Goal: Transaction & Acquisition: Purchase product/service

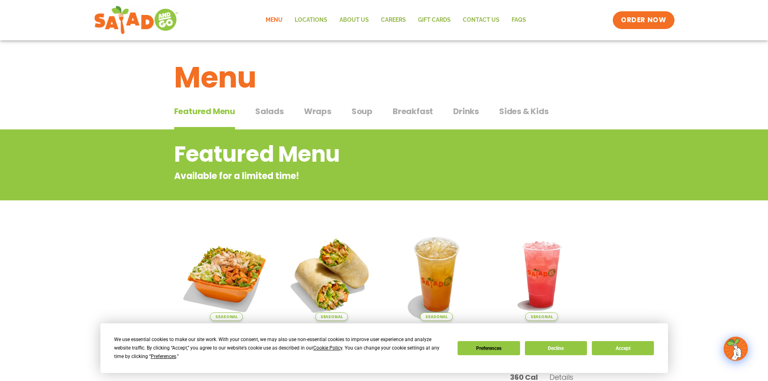
click at [415, 110] on span "Breakfast" at bounding box center [413, 111] width 40 height 12
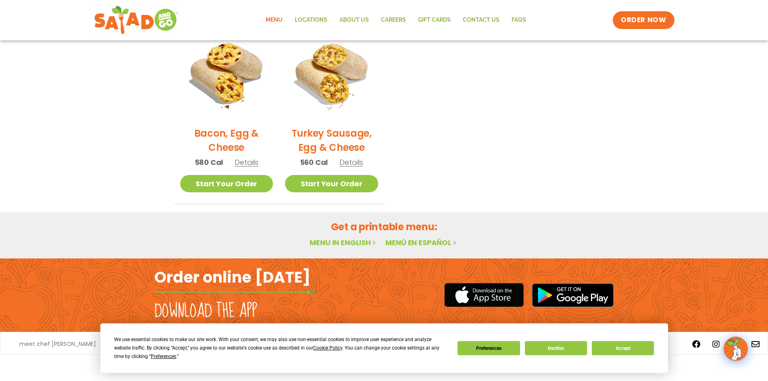
scroll to position [403, 0]
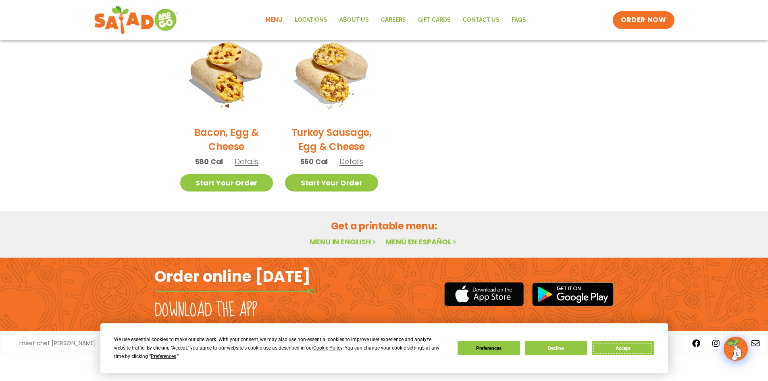
drag, startPoint x: 642, startPoint y: 349, endPoint x: 633, endPoint y: 348, distance: 9.3
click at [642, 349] on button "Accept" at bounding box center [623, 348] width 62 height 14
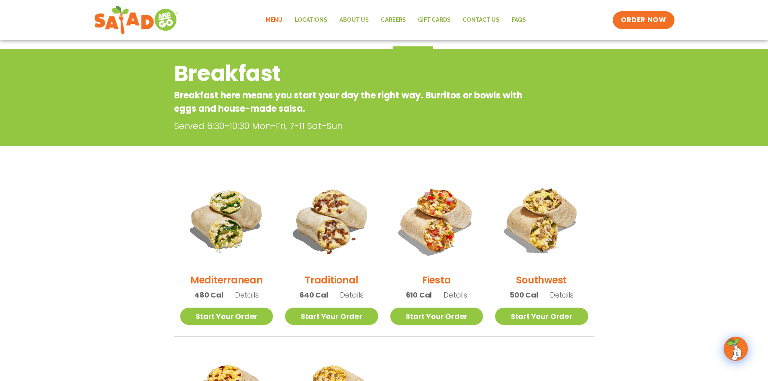
scroll to position [0, 0]
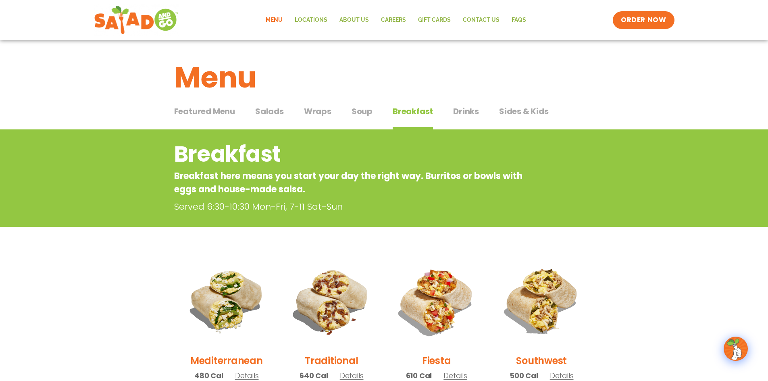
click at [276, 17] on link "Menu" at bounding box center [274, 20] width 29 height 19
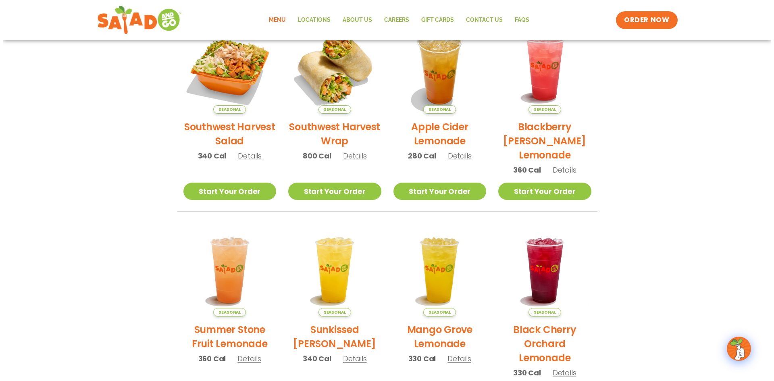
scroll to position [161, 0]
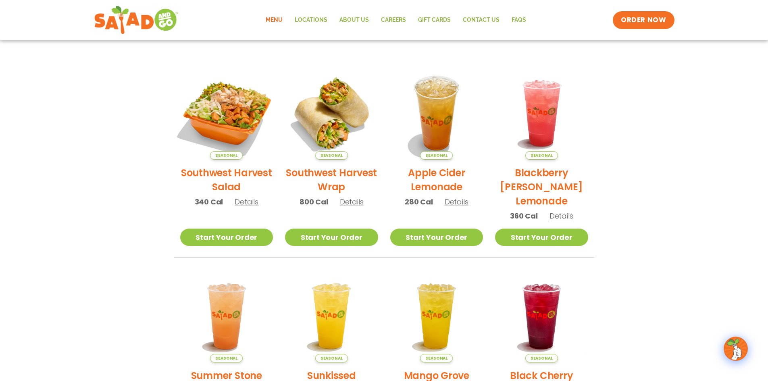
click at [231, 119] on img at bounding box center [226, 112] width 109 height 109
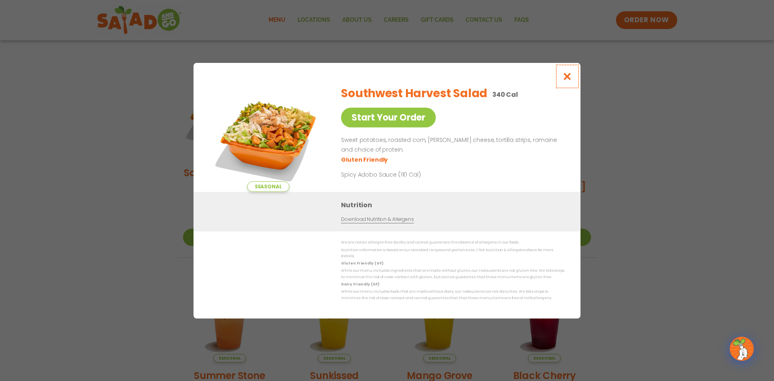
click at [566, 78] on icon "Close modal" at bounding box center [567, 76] width 10 height 8
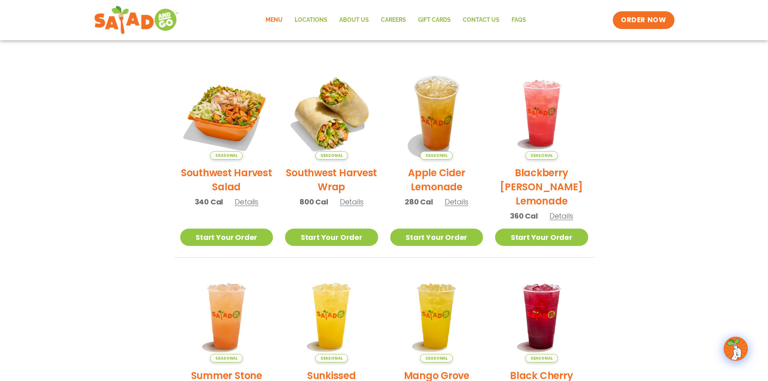
click at [244, 204] on span "Details" at bounding box center [247, 202] width 24 height 10
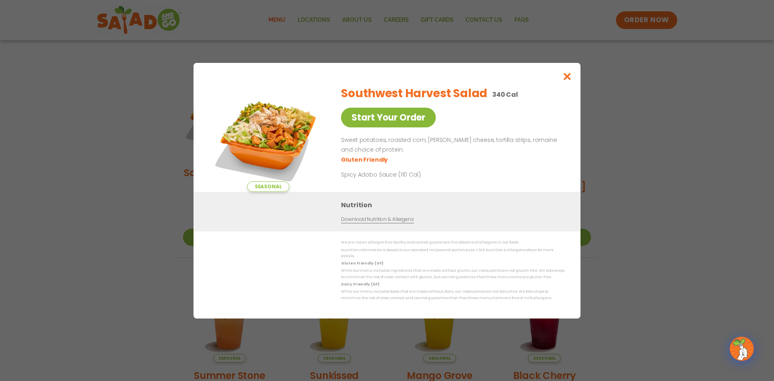
click at [375, 116] on link "Start Your Order" at bounding box center [388, 118] width 95 height 20
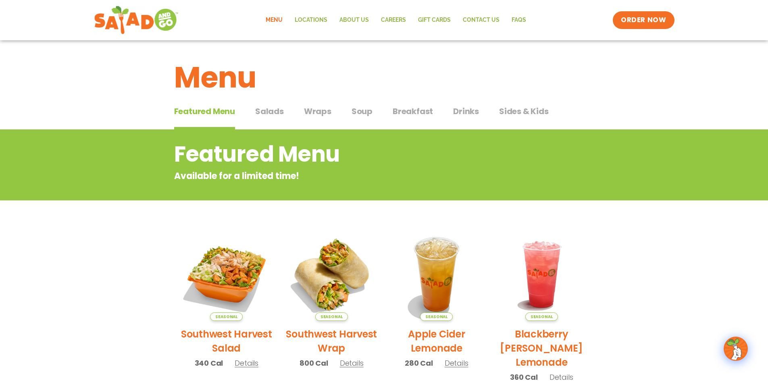
click at [270, 111] on span "Salads" at bounding box center [269, 111] width 29 height 12
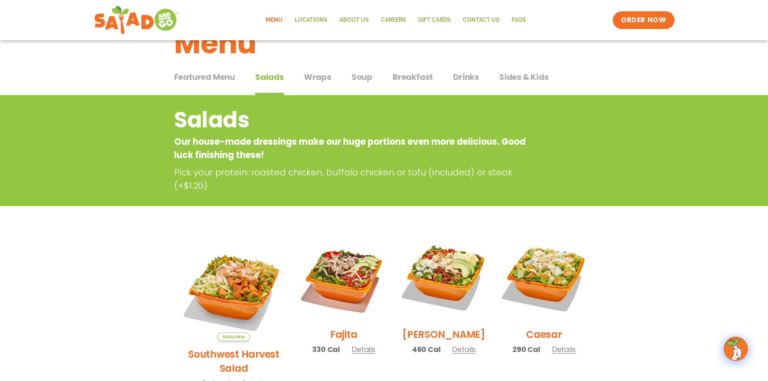
scroll to position [121, 0]
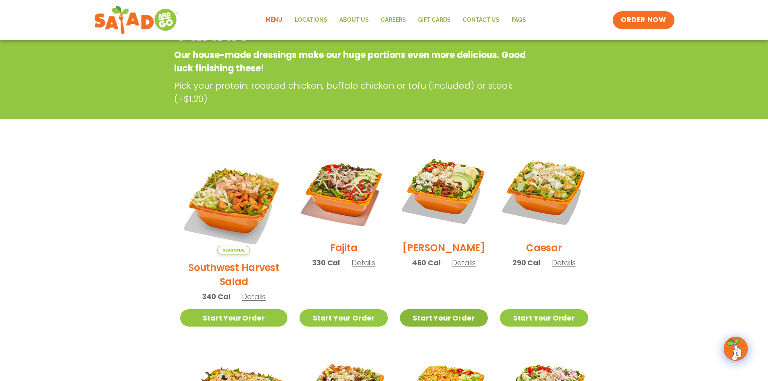
click at [433, 309] on link "Start Your Order" at bounding box center [444, 317] width 88 height 17
